Goal: Task Accomplishment & Management: Manage account settings

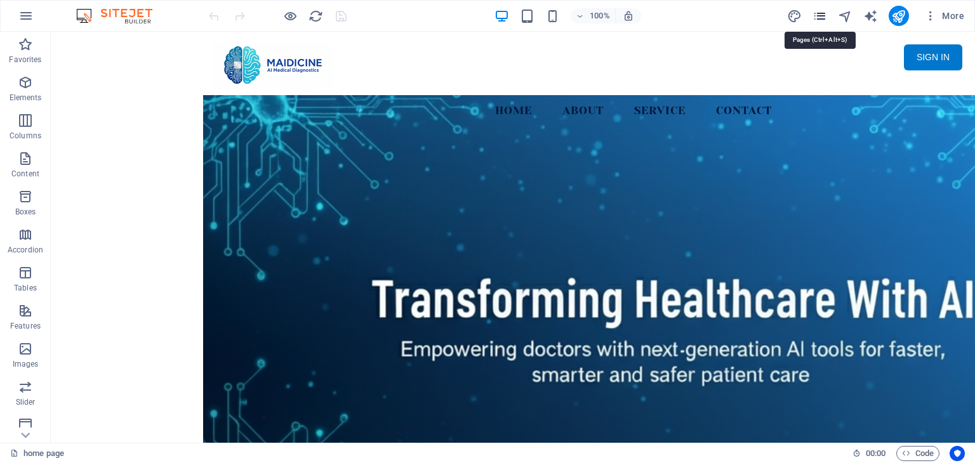
click at [817, 13] on icon "pages" at bounding box center [819, 16] width 15 height 15
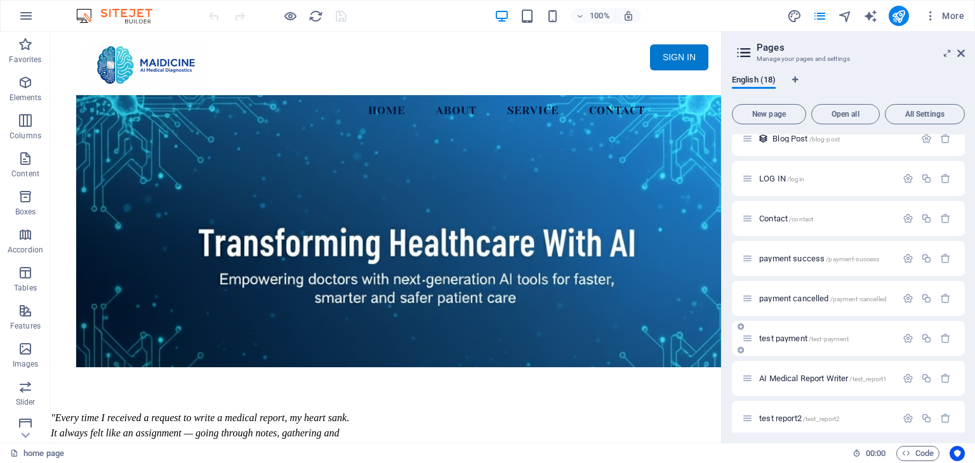
scroll to position [317, 0]
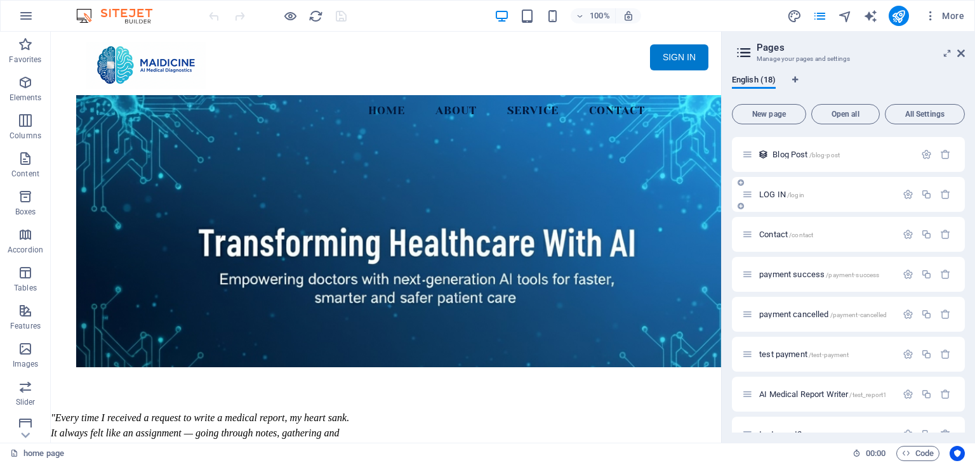
click at [784, 194] on span "LOG IN /login" at bounding box center [781, 195] width 45 height 10
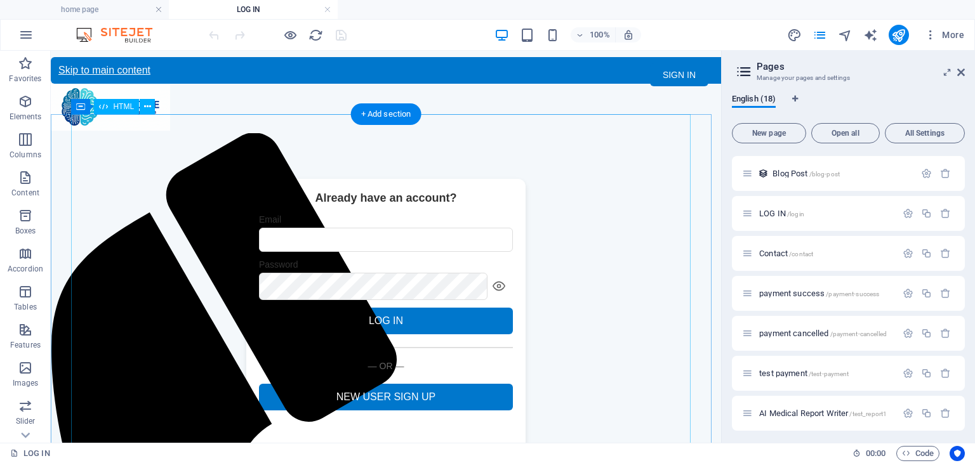
scroll to position [0, 0]
click at [534, 242] on div "Sign up - Maidicine Already have an account? Email Password LOG IN RESET PASSWO…" at bounding box center [386, 317] width 670 height 276
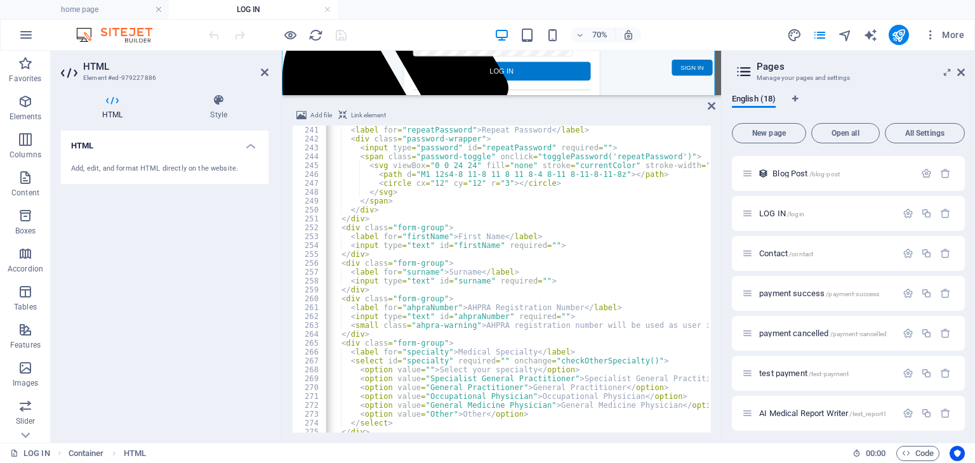
scroll to position [2018, 0]
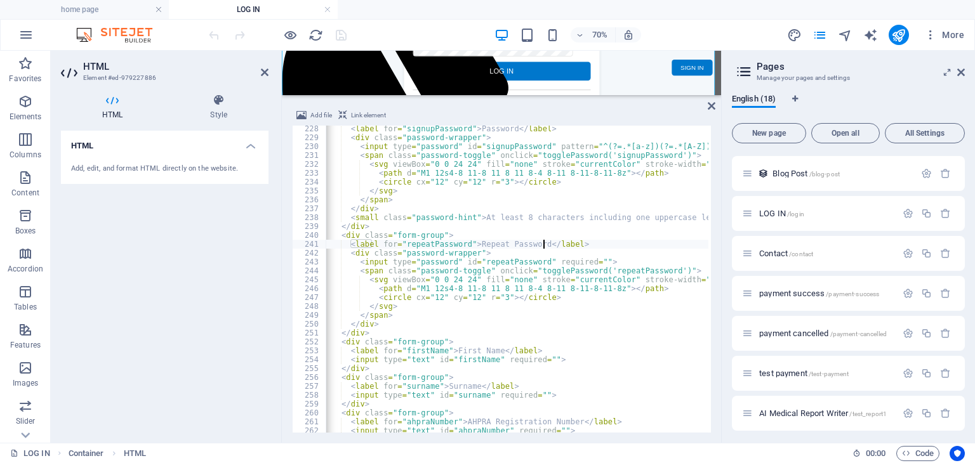
click at [544, 245] on div "< label for = "signupPassword" > Password </ label > < div class = "password-wr…" at bounding box center [868, 285] width 1134 height 322
type textarea "<label for="repeatPassword">Repeat Password</label>"
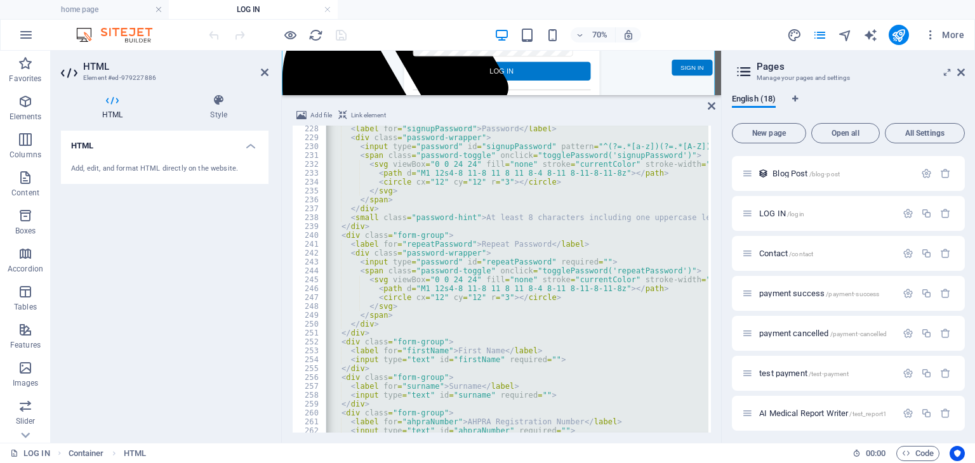
click at [544, 245] on div "< label for = "signupPassword" > Password </ label > < div class = "password-wr…" at bounding box center [517, 279] width 383 height 307
type textarea "<label for="repeatPassword">Repeat Password</label>"
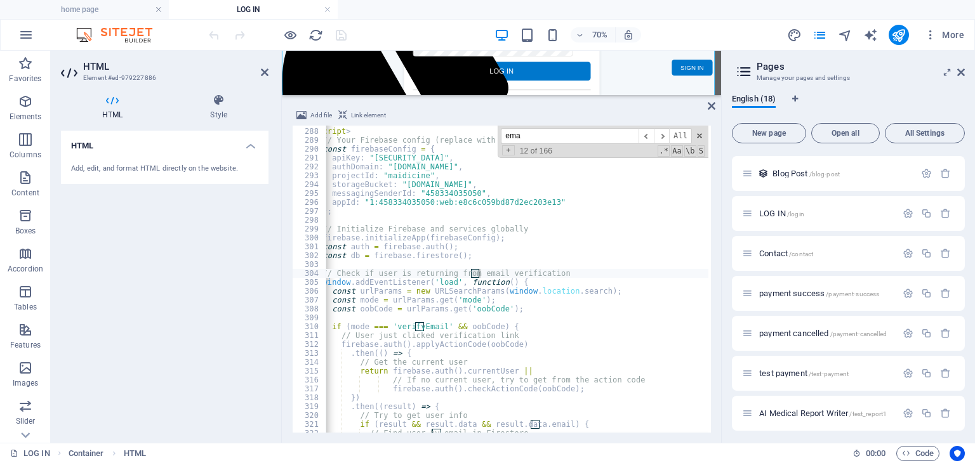
scroll to position [2548, 0]
type input "e"
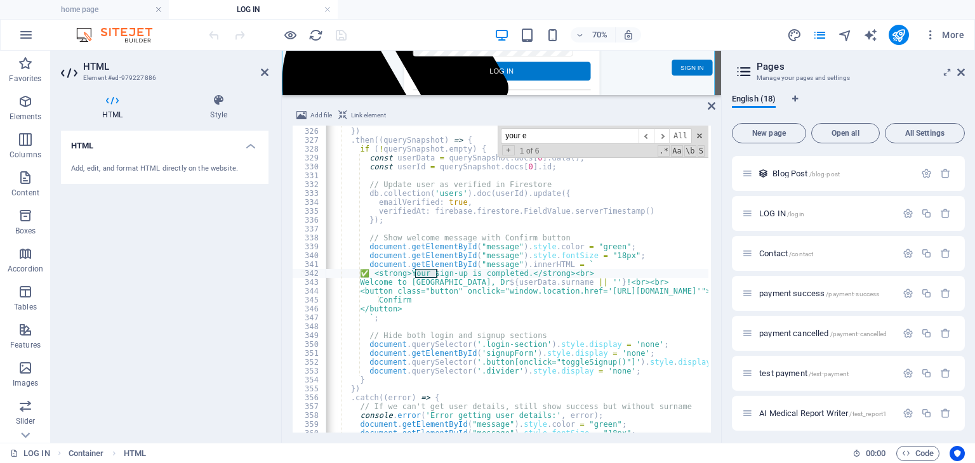
scroll to position [4316, 0]
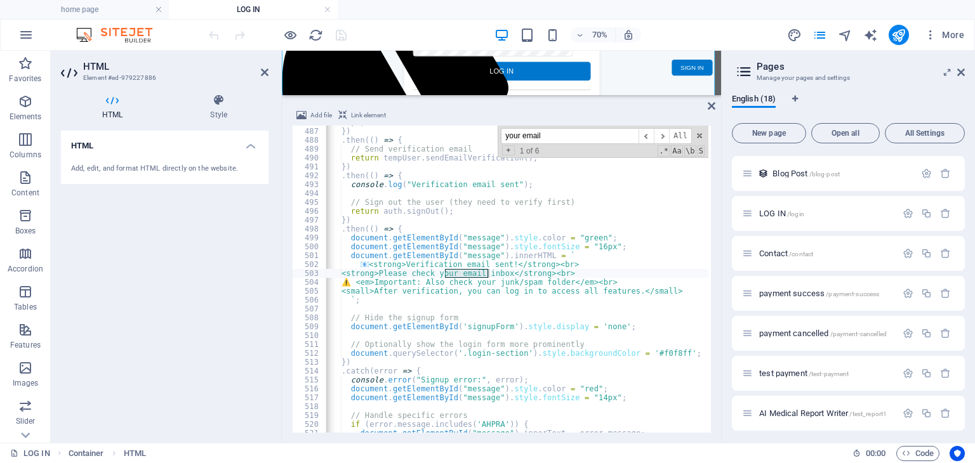
type input "your email"
click at [510, 275] on div "}) ; }) . then (( ) => { // Send verification email return tempUser . sendEmail…" at bounding box center [868, 279] width 1134 height 322
click at [612, 280] on div "}) ; }) . then (( ) => { // Send verification email return tempUser . sendEmail…" at bounding box center [868, 279] width 1134 height 322
click at [508, 298] on div "}) ; }) . then (( ) => { // Send verification email return tempUser . sendEmail…" at bounding box center [868, 279] width 1134 height 322
type textarea "`;"
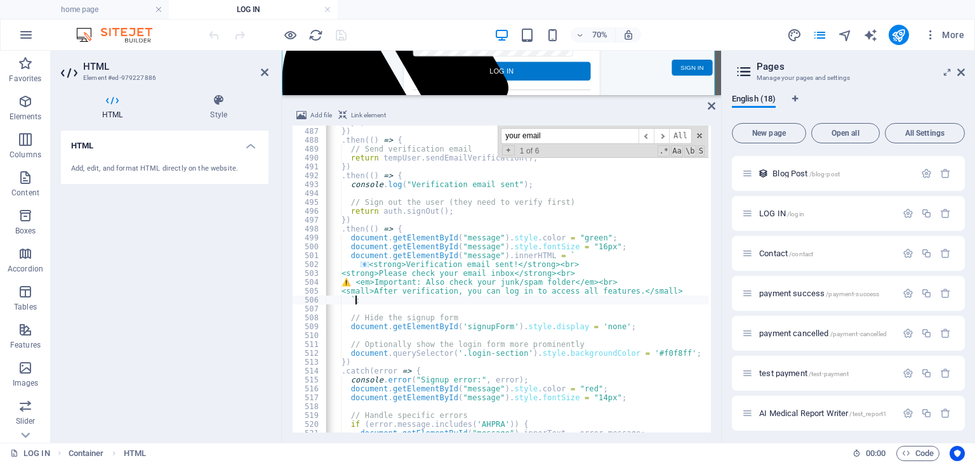
click at [214, 287] on div "HTML Add, edit, and format HTML directly on the website." at bounding box center [165, 282] width 208 height 302
click at [772, 81] on div "Sign up - Maidicine Already have an account? Email Password LOG IN RESET PASSWO…" at bounding box center [596, 76] width 628 height 276
click at [708, 103] on icon at bounding box center [712, 106] width 8 height 10
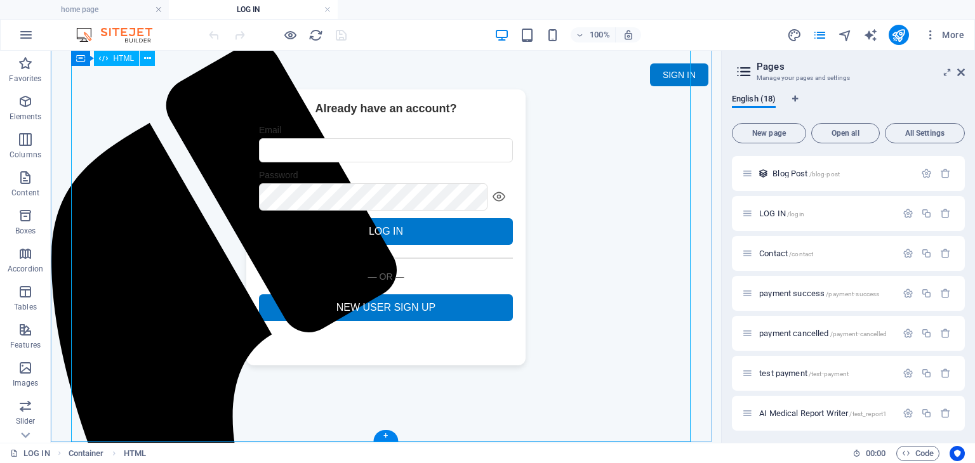
scroll to position [0, 0]
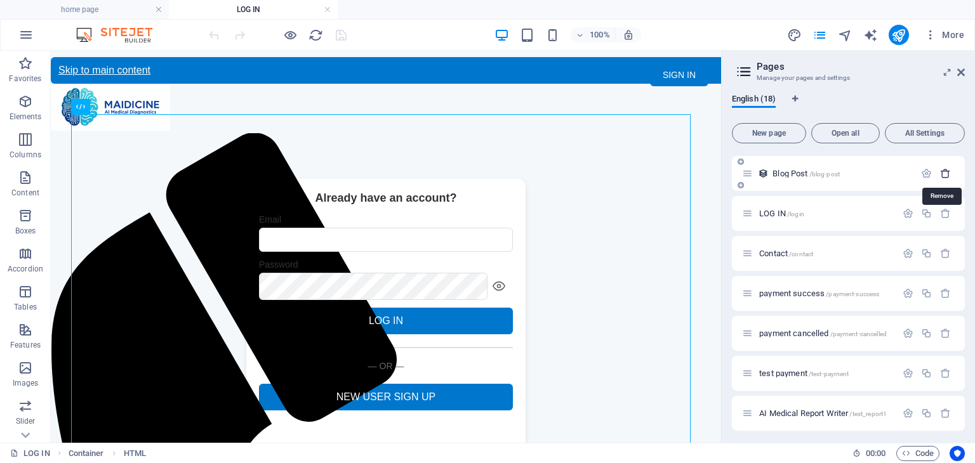
click at [946, 172] on icon "button" at bounding box center [945, 173] width 11 height 11
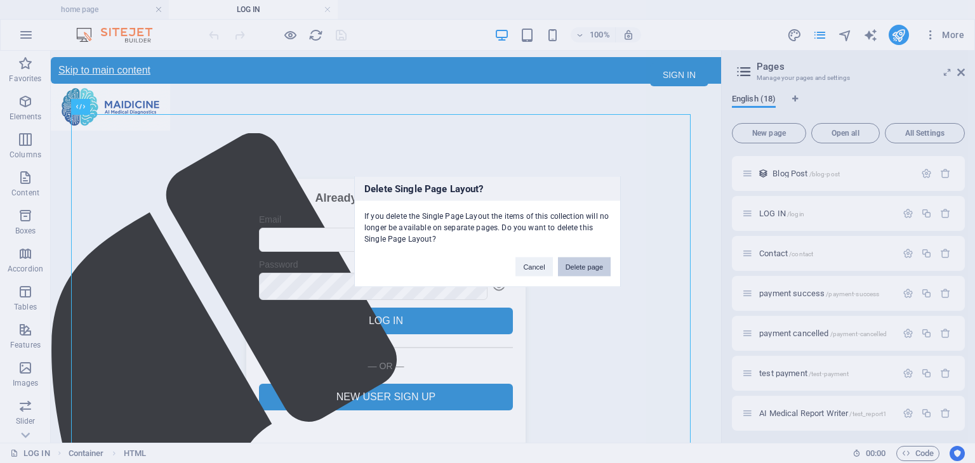
drag, startPoint x: 603, startPoint y: 267, endPoint x: 565, endPoint y: 216, distance: 64.0
click at [603, 267] on button "Delete page" at bounding box center [584, 267] width 53 height 19
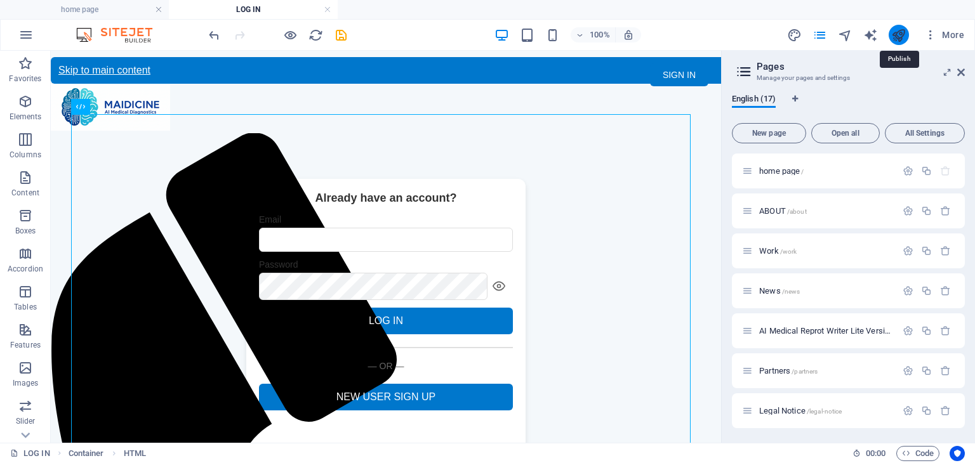
click at [896, 31] on icon "publish" at bounding box center [898, 35] width 15 height 15
